Goal: Task Accomplishment & Management: Use online tool/utility

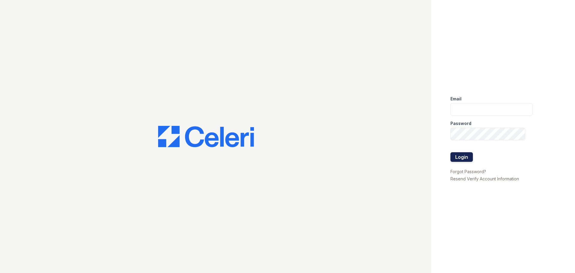
type input "[EMAIL_ADDRESS][DOMAIN_NAME]"
click at [461, 157] on button "Login" at bounding box center [462, 157] width 22 height 10
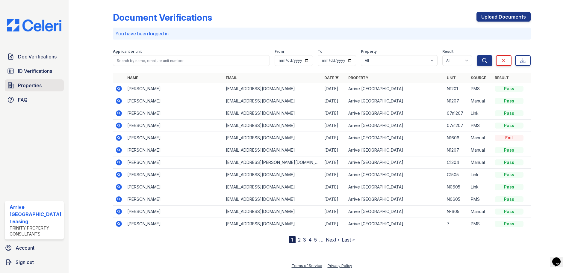
click at [37, 84] on span "Properties" at bounding box center [30, 85] width 24 height 7
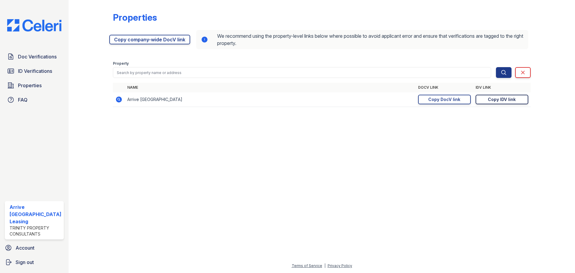
click at [498, 100] on div "Copy IDV link" at bounding box center [502, 99] width 28 height 6
click at [432, 102] on link "Copy DocV link Copy link" at bounding box center [444, 100] width 53 height 10
